Goal: Information Seeking & Learning: Learn about a topic

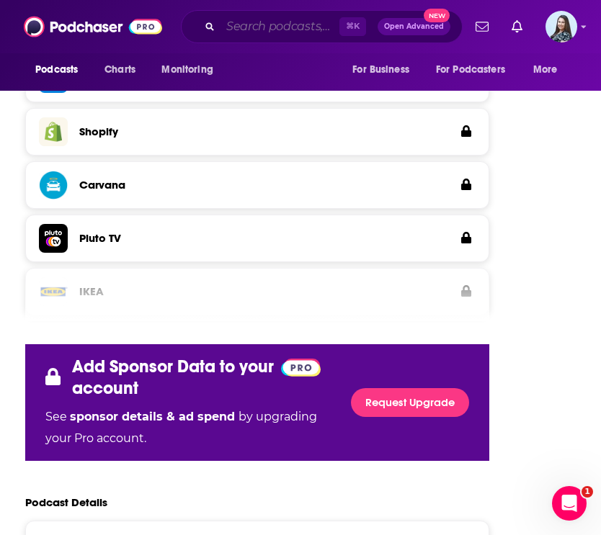
click at [282, 26] on input "Search podcasts, credits, & more..." at bounding box center [279, 26] width 119 height 23
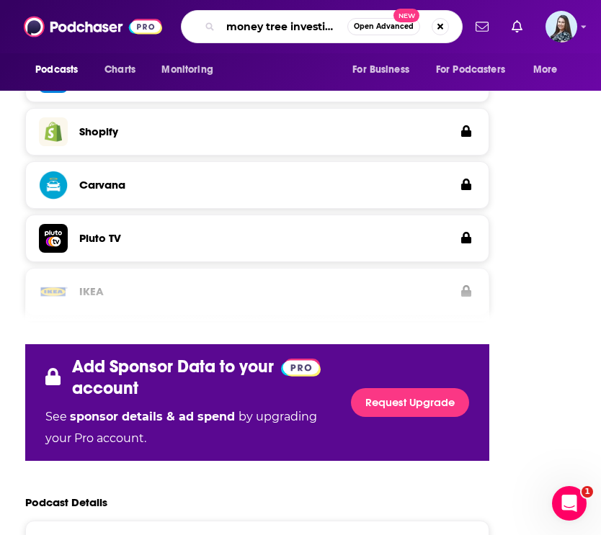
type input "money tree investing"
click at [378, 34] on button "Open Advanced New" at bounding box center [383, 26] width 73 height 17
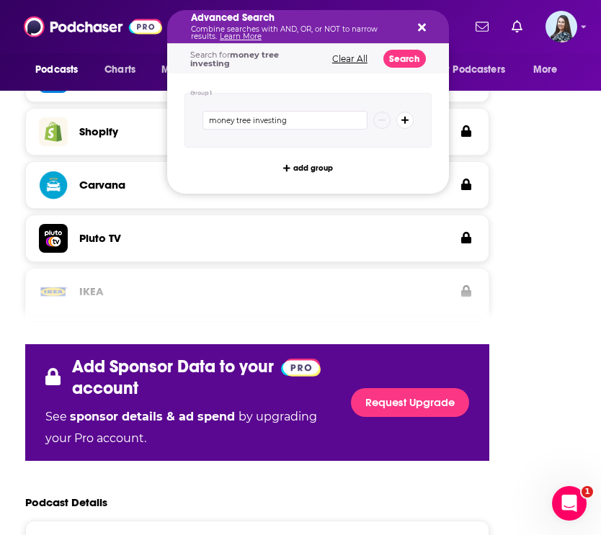
click at [424, 31] on icon "Search podcasts, credits, & more..." at bounding box center [422, 28] width 8 height 12
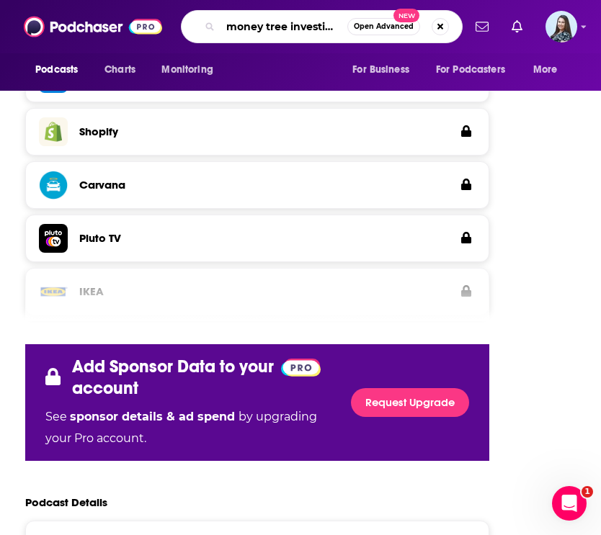
click at [315, 24] on input "money tree investing" at bounding box center [283, 26] width 127 height 23
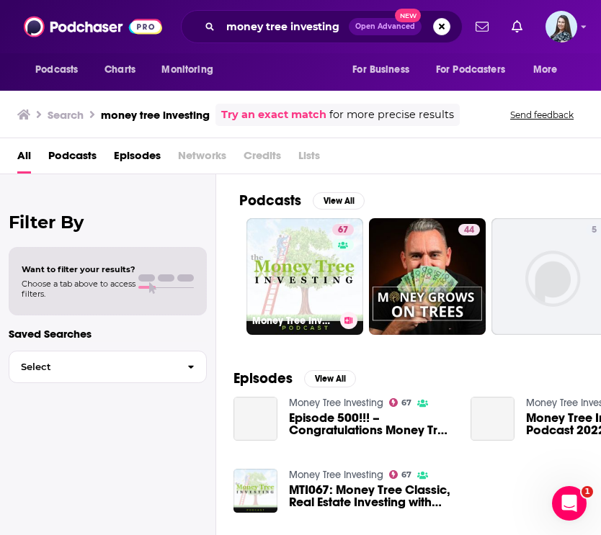
scroll to position [14, 2]
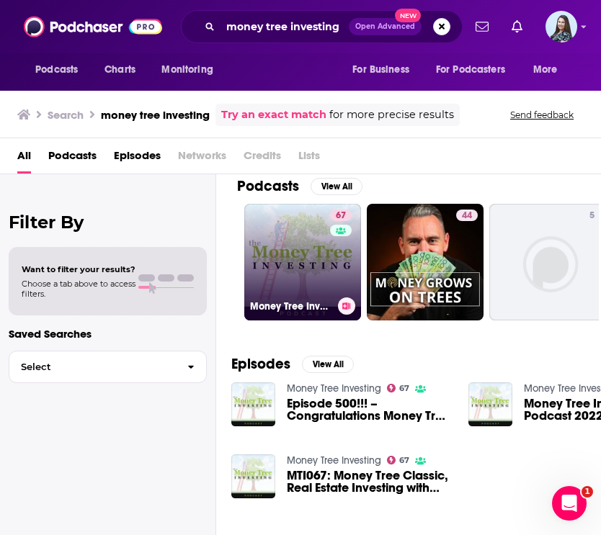
click at [293, 285] on link "67 Money Tree Investing" at bounding box center [302, 262] width 117 height 117
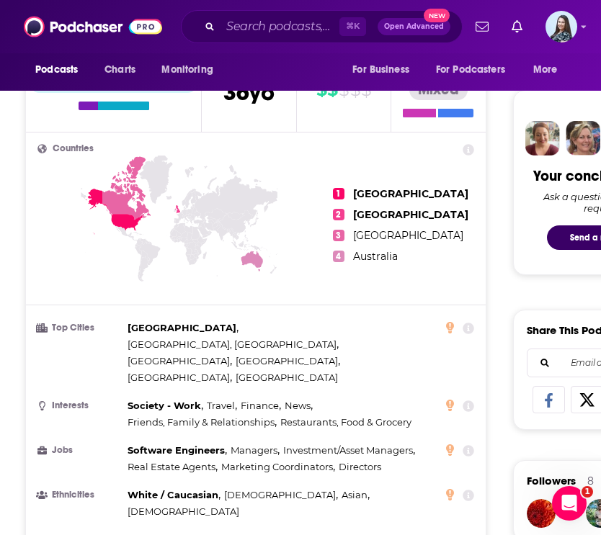
scroll to position [642, 0]
